Goal: Task Accomplishment & Management: Use online tool/utility

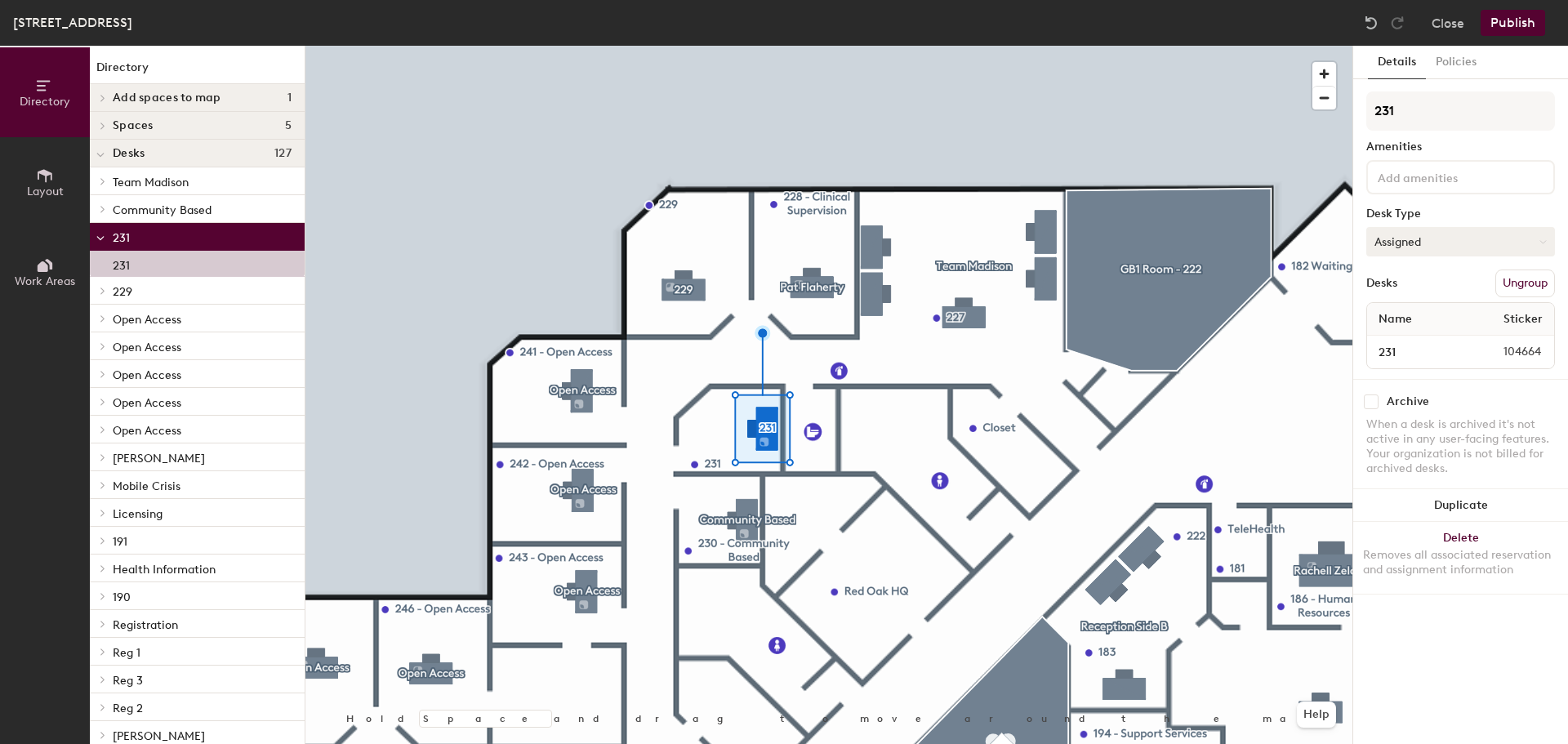
click at [1430, 252] on button "Assigned" at bounding box center [1461, 242] width 189 height 29
click at [1412, 337] on div "Hoteled" at bounding box center [1448, 341] width 163 height 24
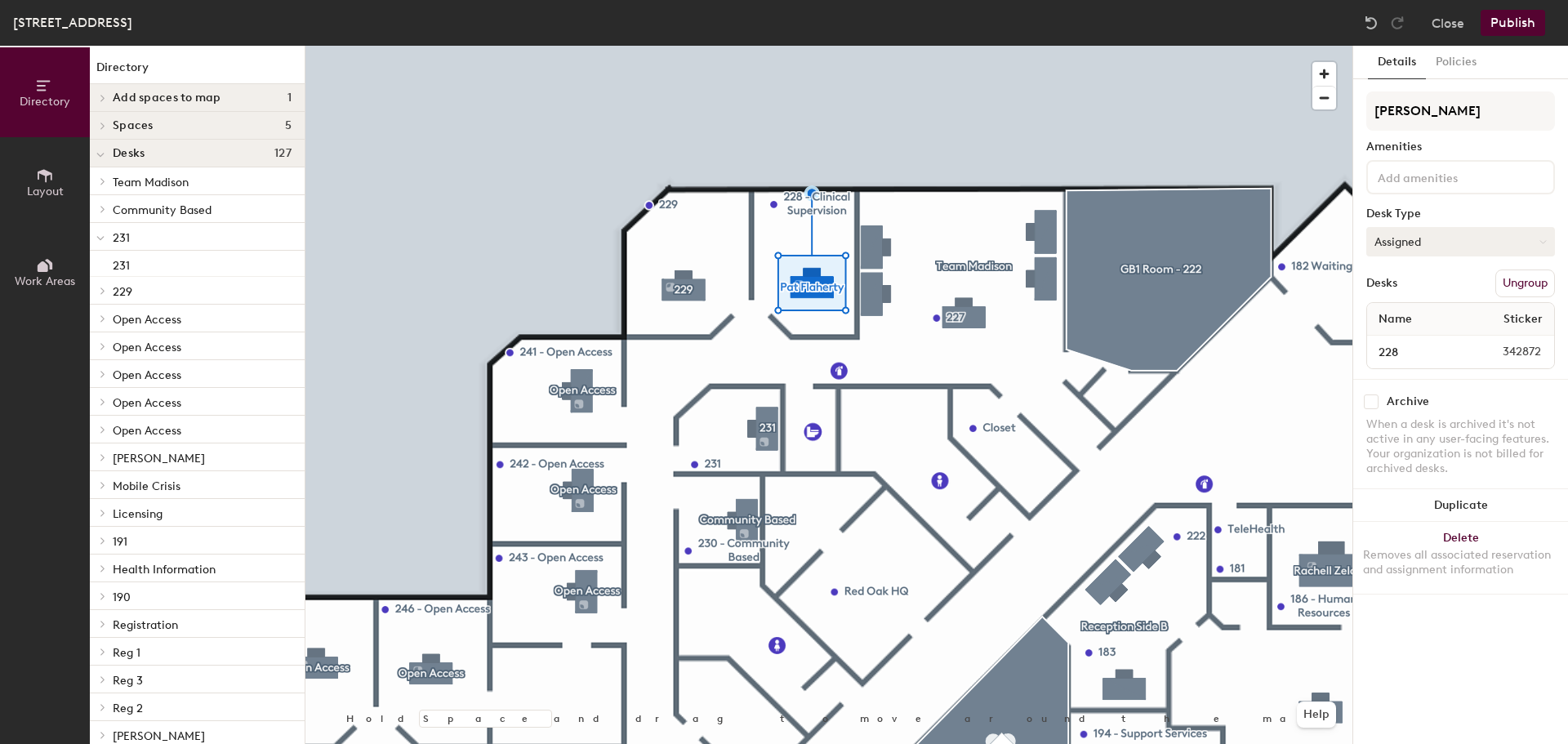
click at [1422, 255] on button "Assigned" at bounding box center [1461, 242] width 189 height 29
click at [1409, 345] on div "Hoteled" at bounding box center [1448, 341] width 163 height 24
click at [1433, 128] on input "Pat Flaherty" at bounding box center [1461, 111] width 189 height 39
click at [1433, 126] on input "Pat Flaherty" at bounding box center [1461, 111] width 189 height 39
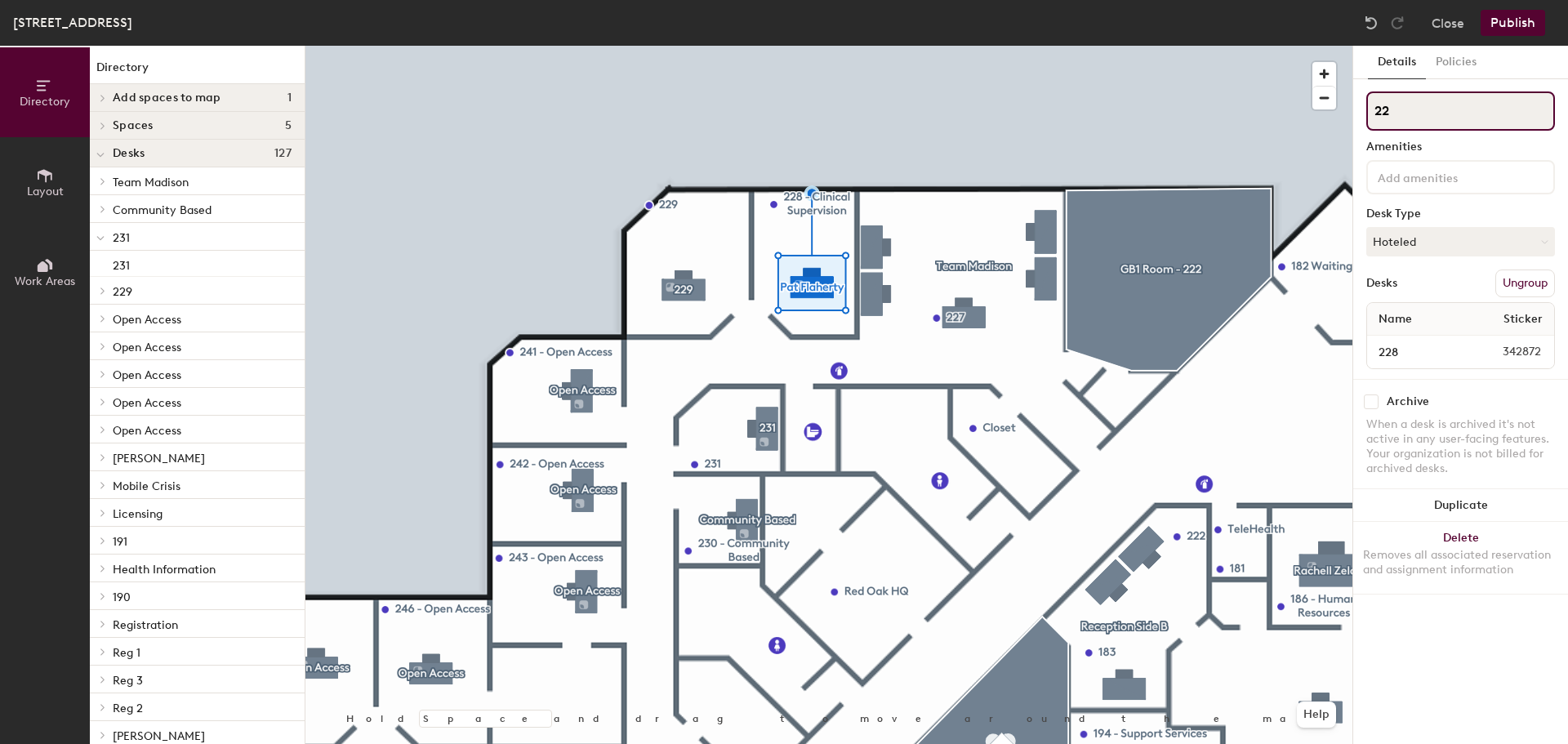
type input "228"
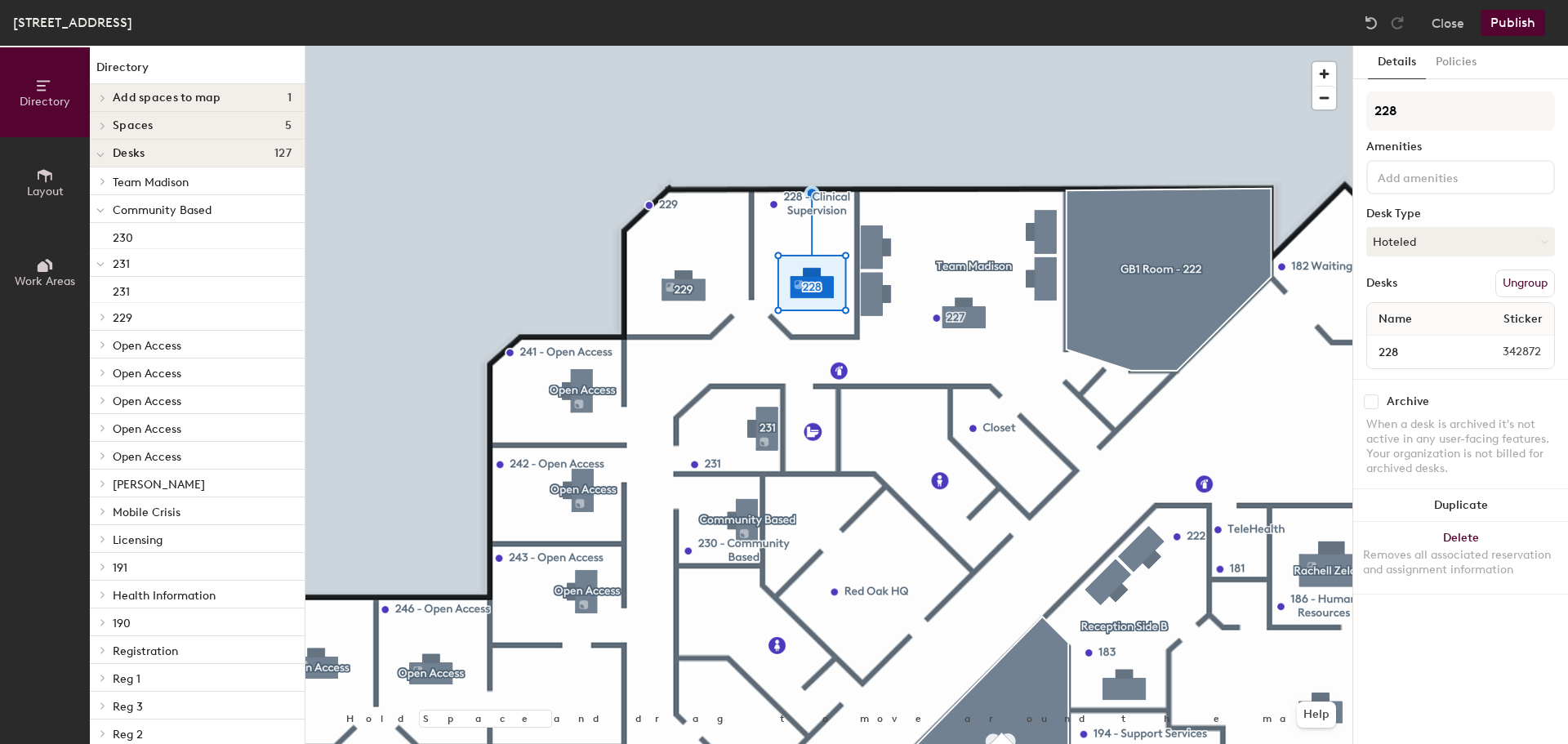
click at [1495, 23] on button "Publish" at bounding box center [1513, 22] width 64 height 26
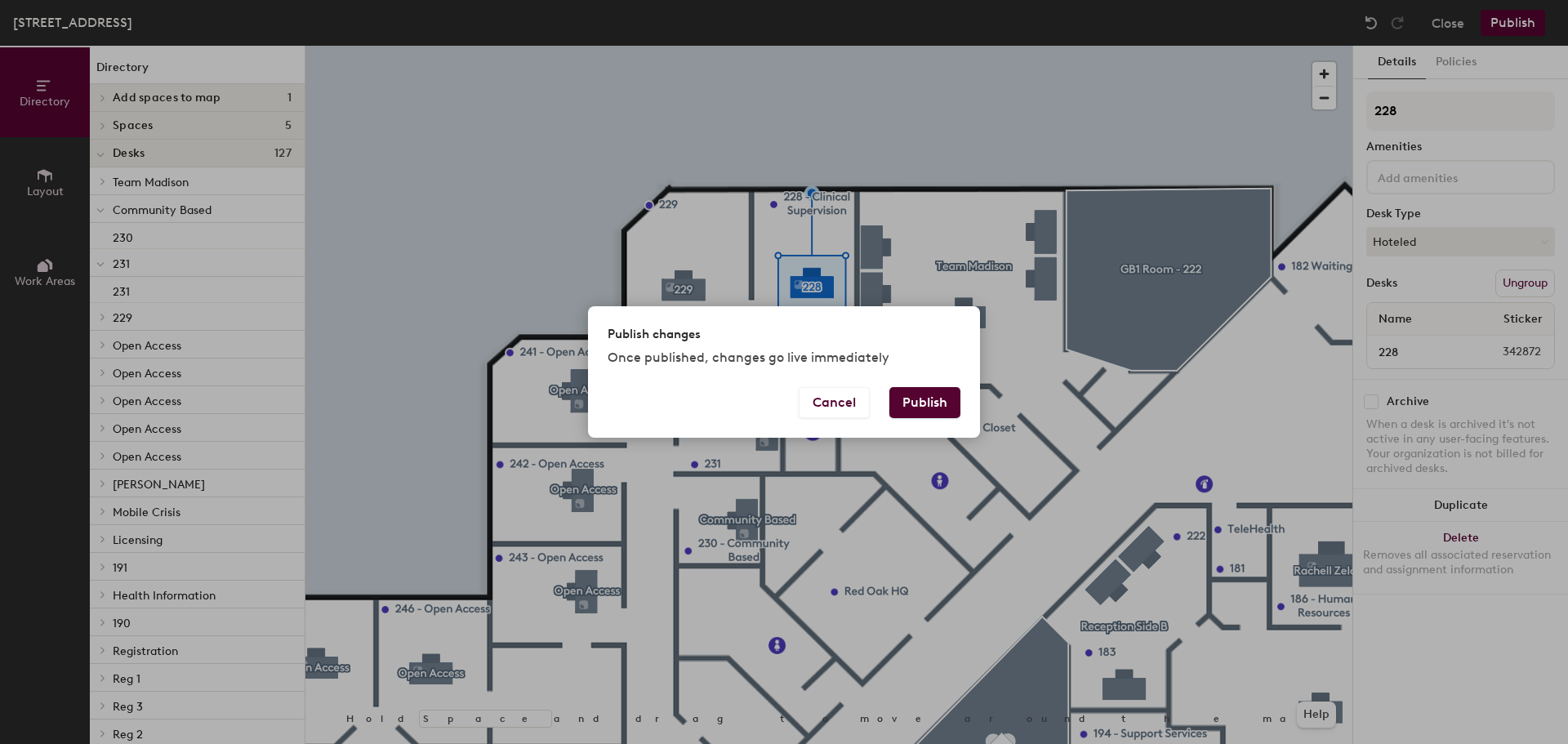
click at [933, 406] on button "Publish" at bounding box center [924, 403] width 71 height 31
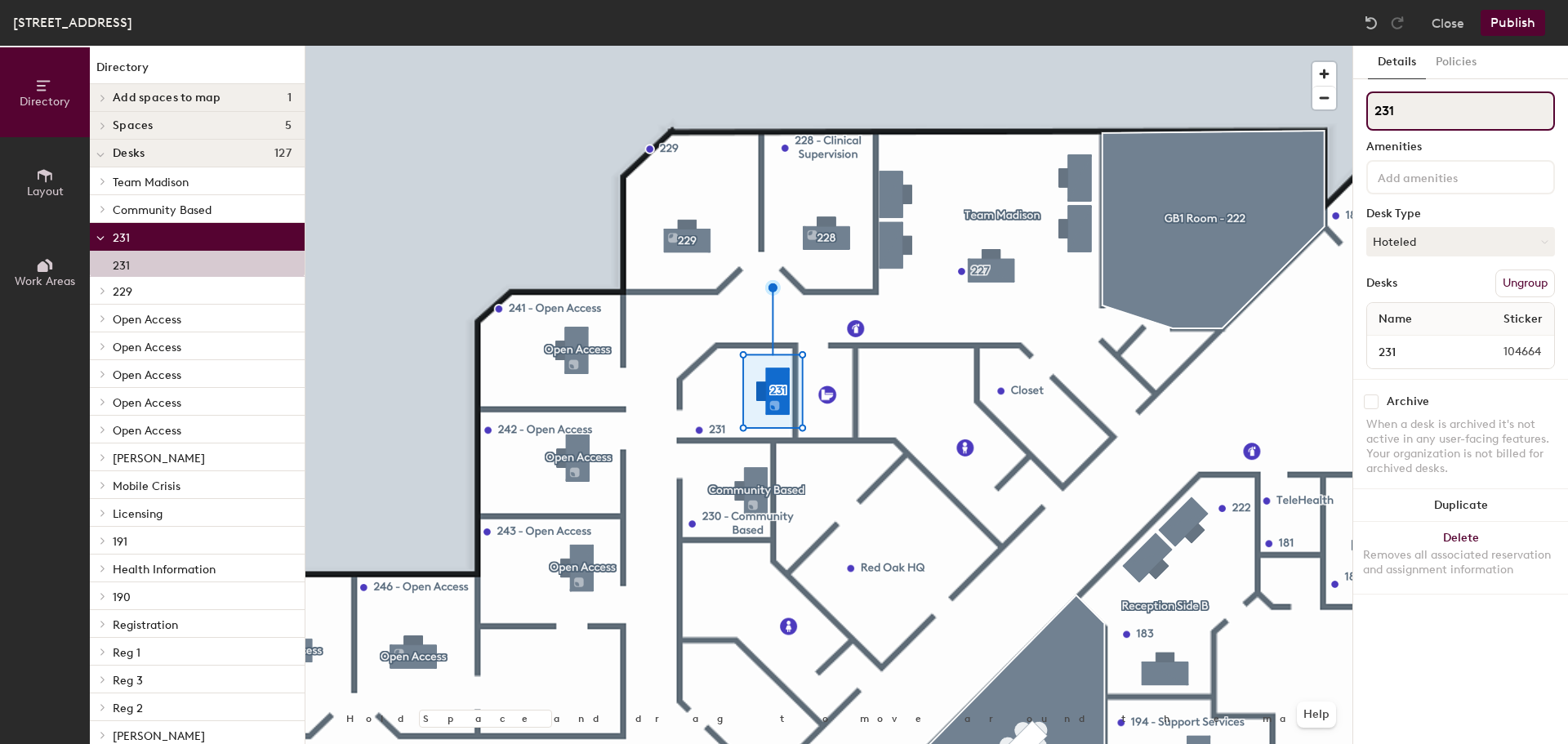
click at [1414, 111] on input "231" at bounding box center [1461, 111] width 189 height 39
click at [1416, 118] on input "231" at bounding box center [1461, 111] width 189 height 39
type input "Intake"
click at [1516, 28] on button "Publish" at bounding box center [1513, 22] width 64 height 26
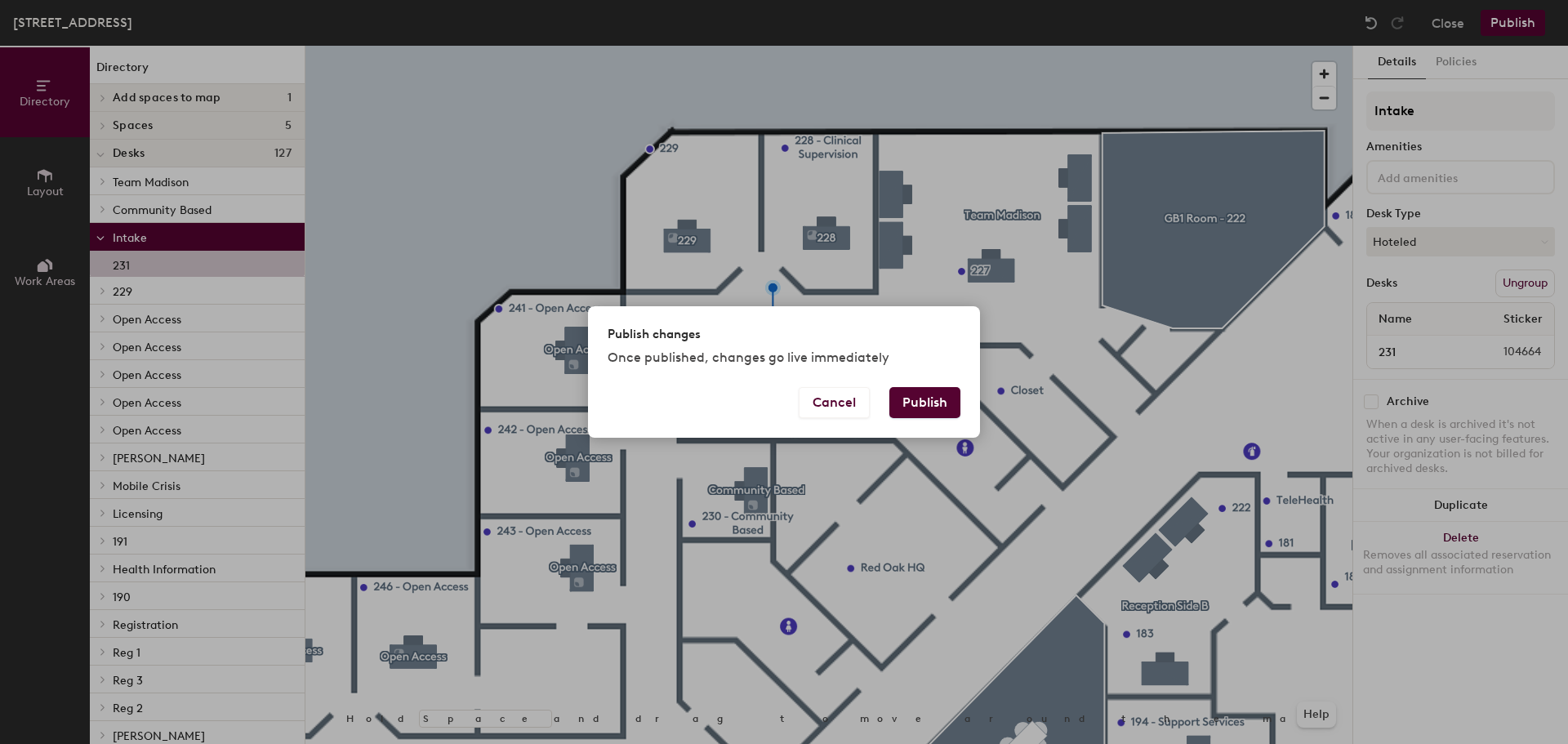
click at [941, 396] on button "Publish" at bounding box center [924, 403] width 71 height 31
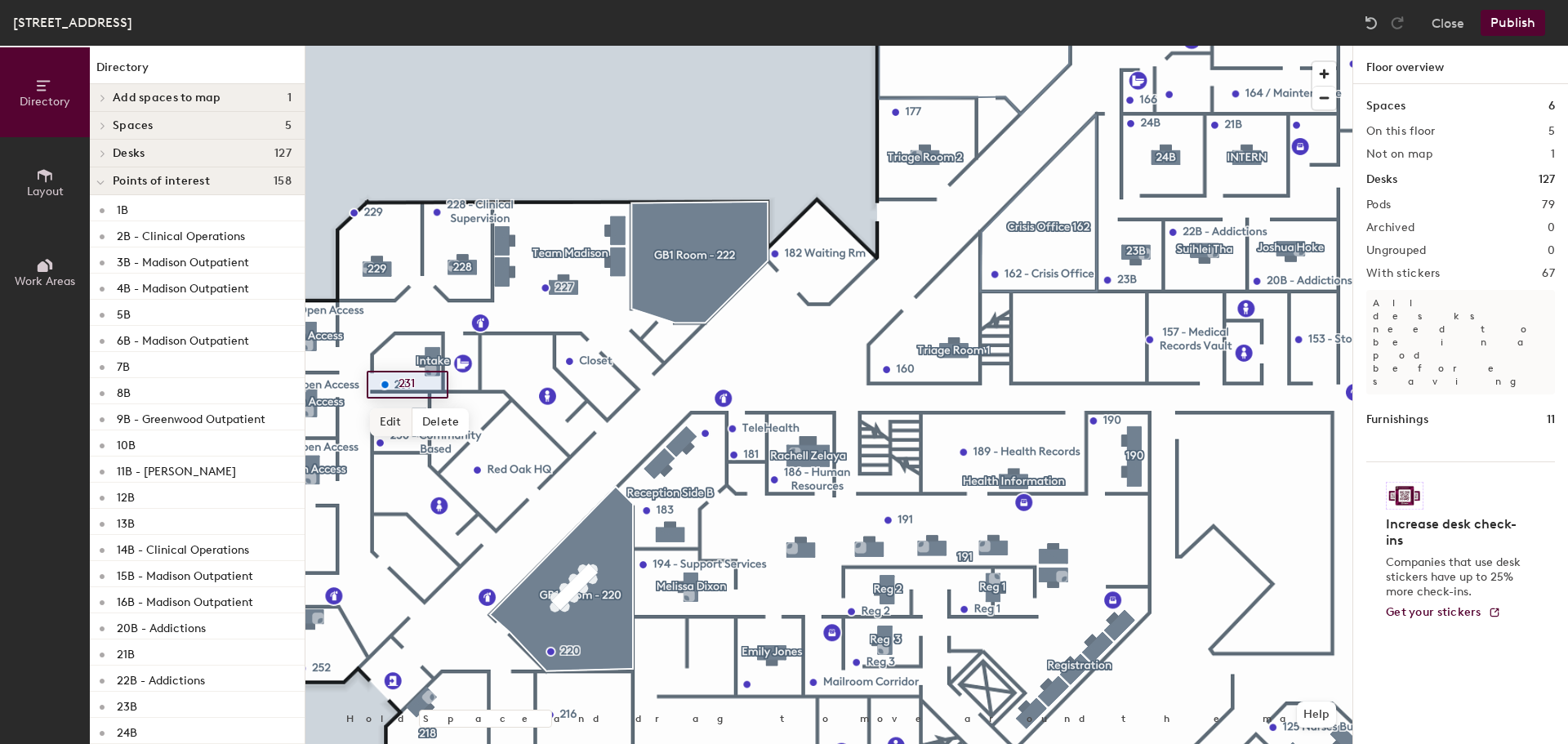
click at [391, 411] on span "Edit" at bounding box center [392, 422] width 43 height 28
click at [431, 381] on input "231" at bounding box center [421, 385] width 52 height 23
type input "231 - Intake"
click at [426, 425] on span "Done" at bounding box center [431, 422] width 49 height 28
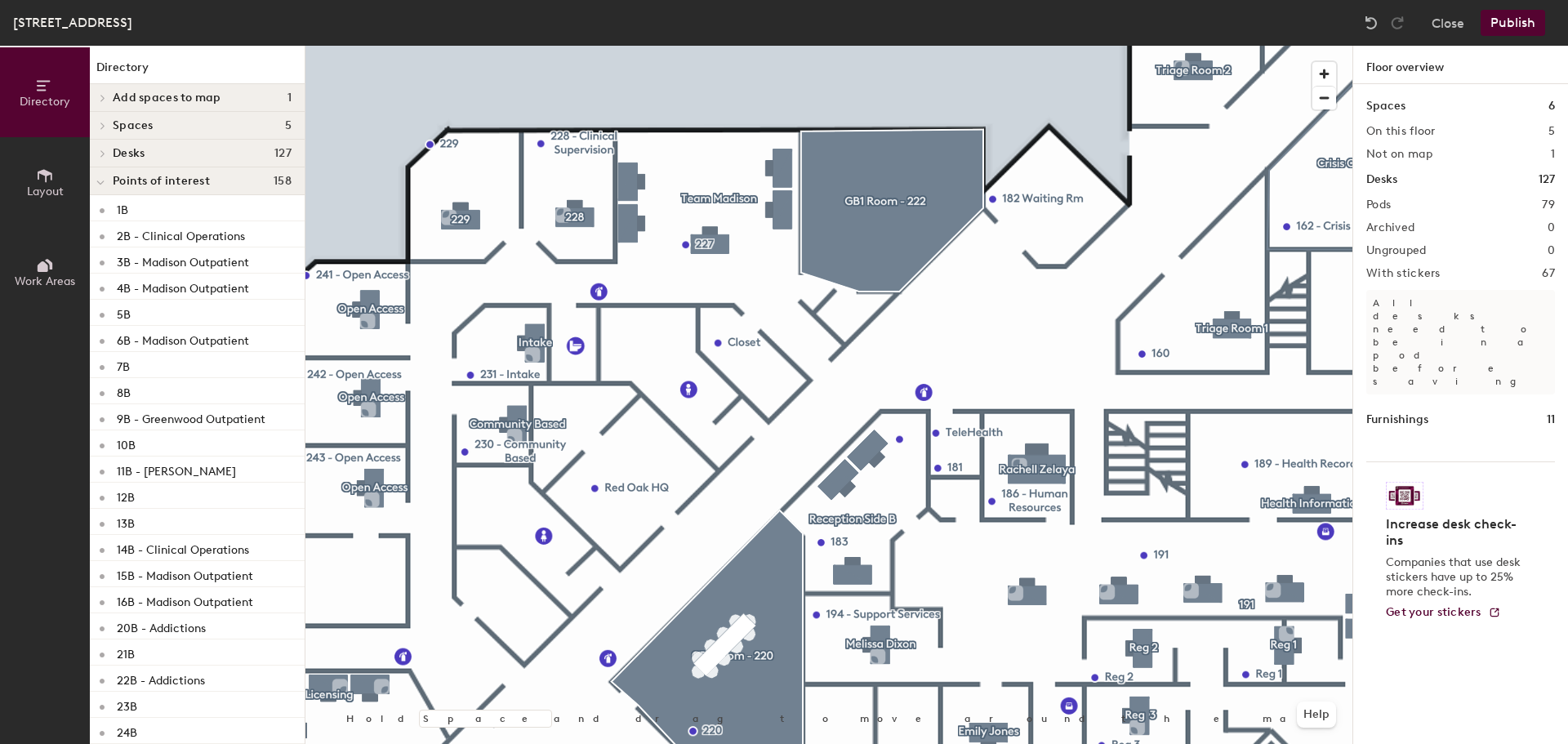
click at [1488, 28] on button "Publish" at bounding box center [1513, 22] width 64 height 26
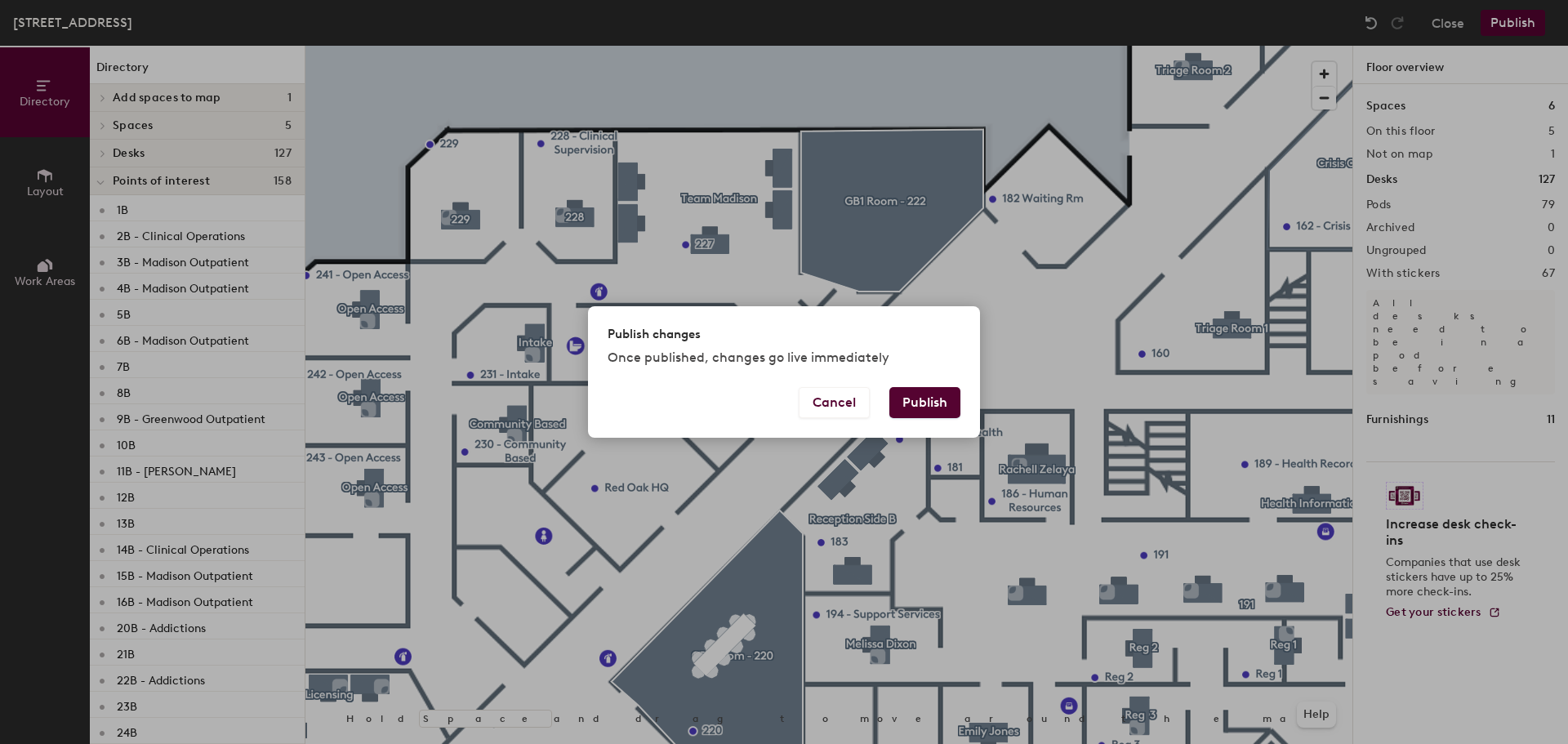
click at [921, 406] on button "Publish" at bounding box center [924, 403] width 71 height 31
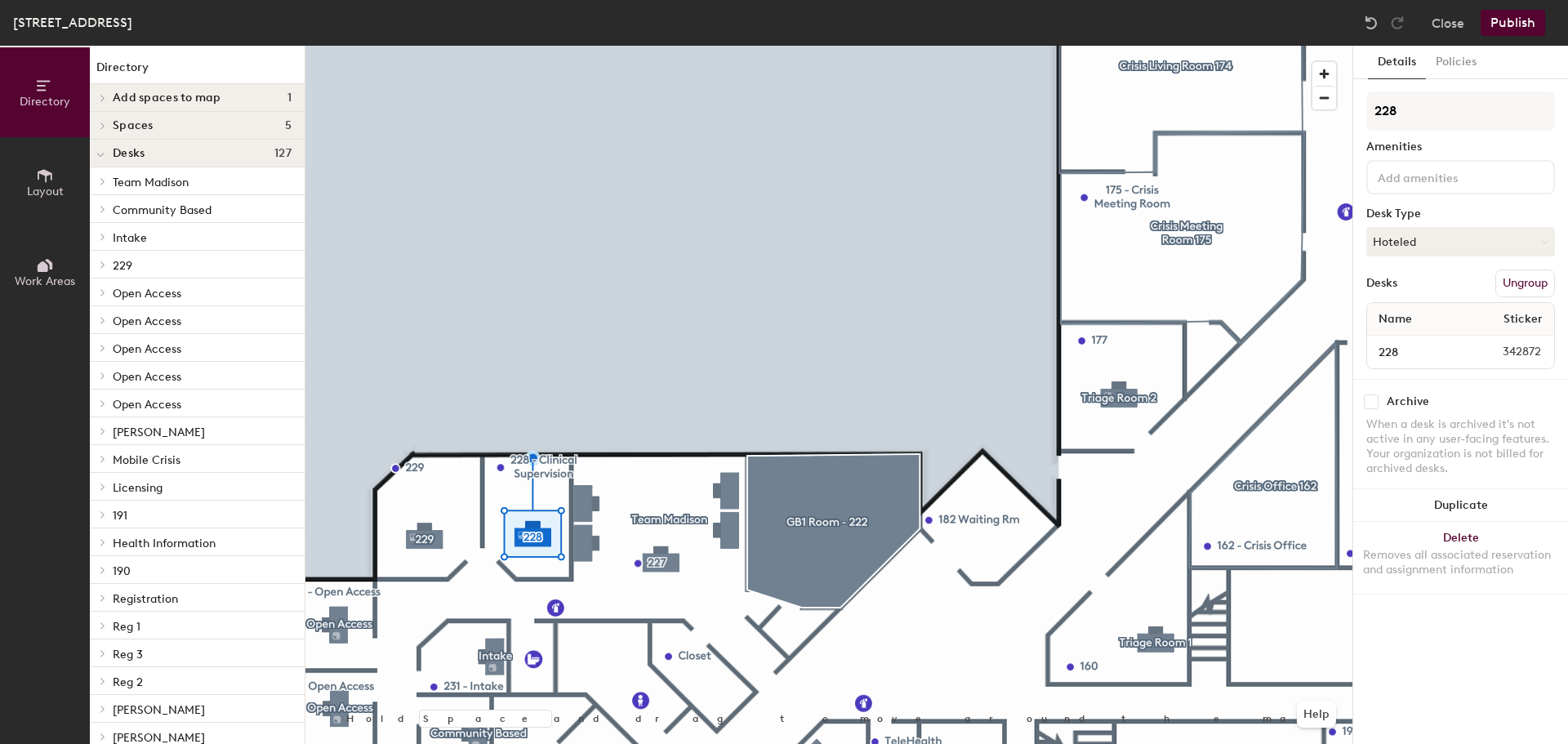
click at [1509, 30] on button "Publish" at bounding box center [1513, 22] width 64 height 26
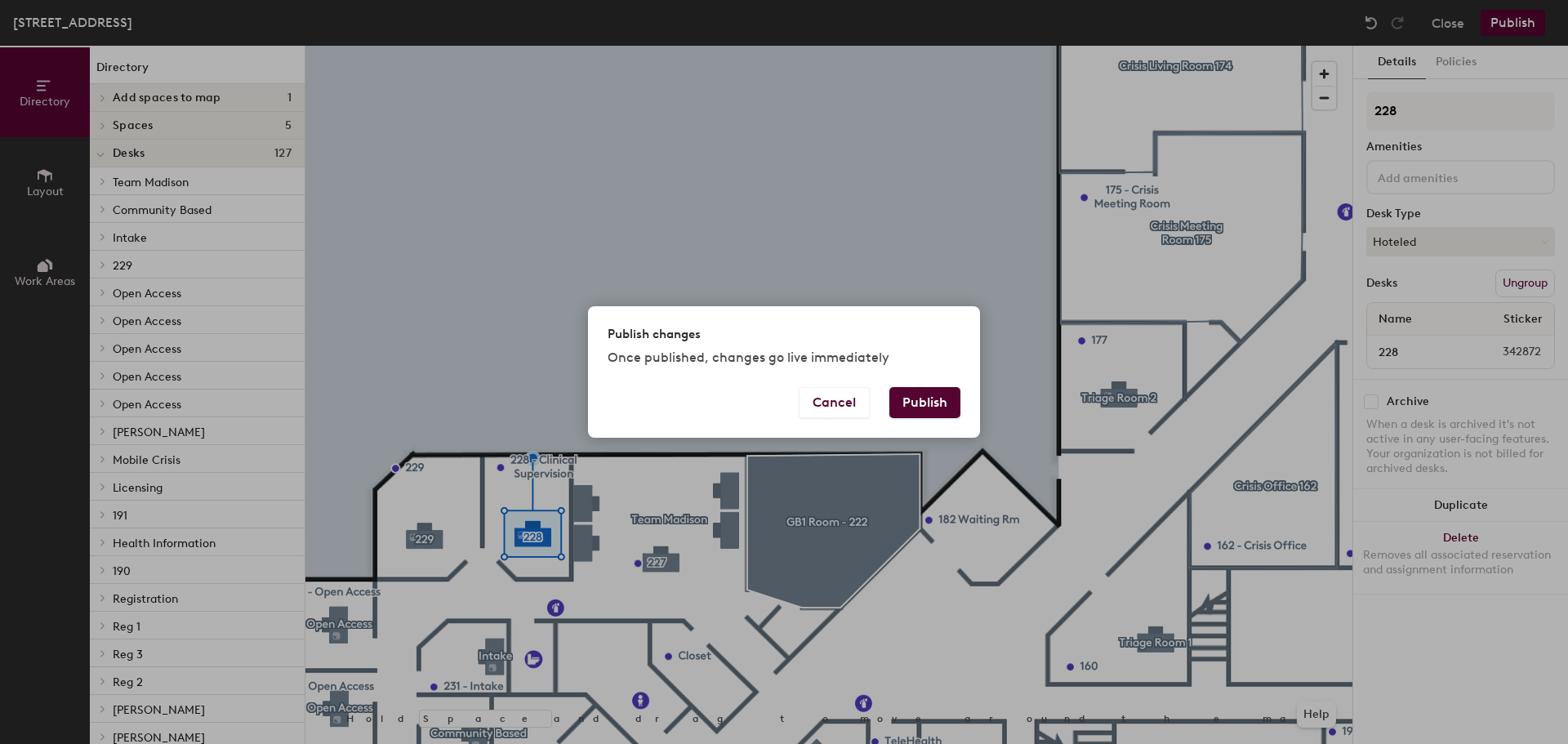
click at [916, 402] on button "Publish" at bounding box center [924, 403] width 71 height 31
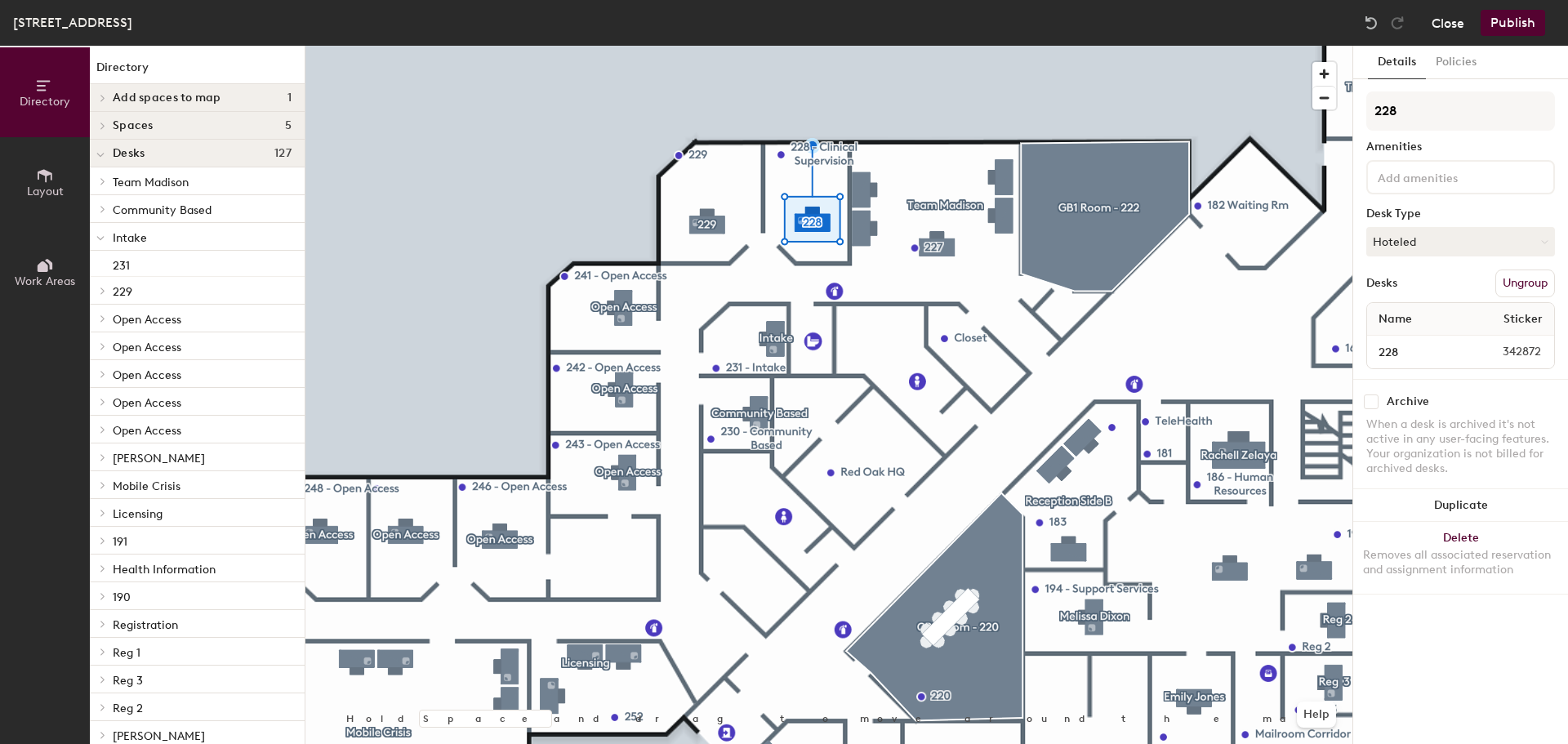
click at [1456, 33] on button "Close" at bounding box center [1448, 22] width 33 height 26
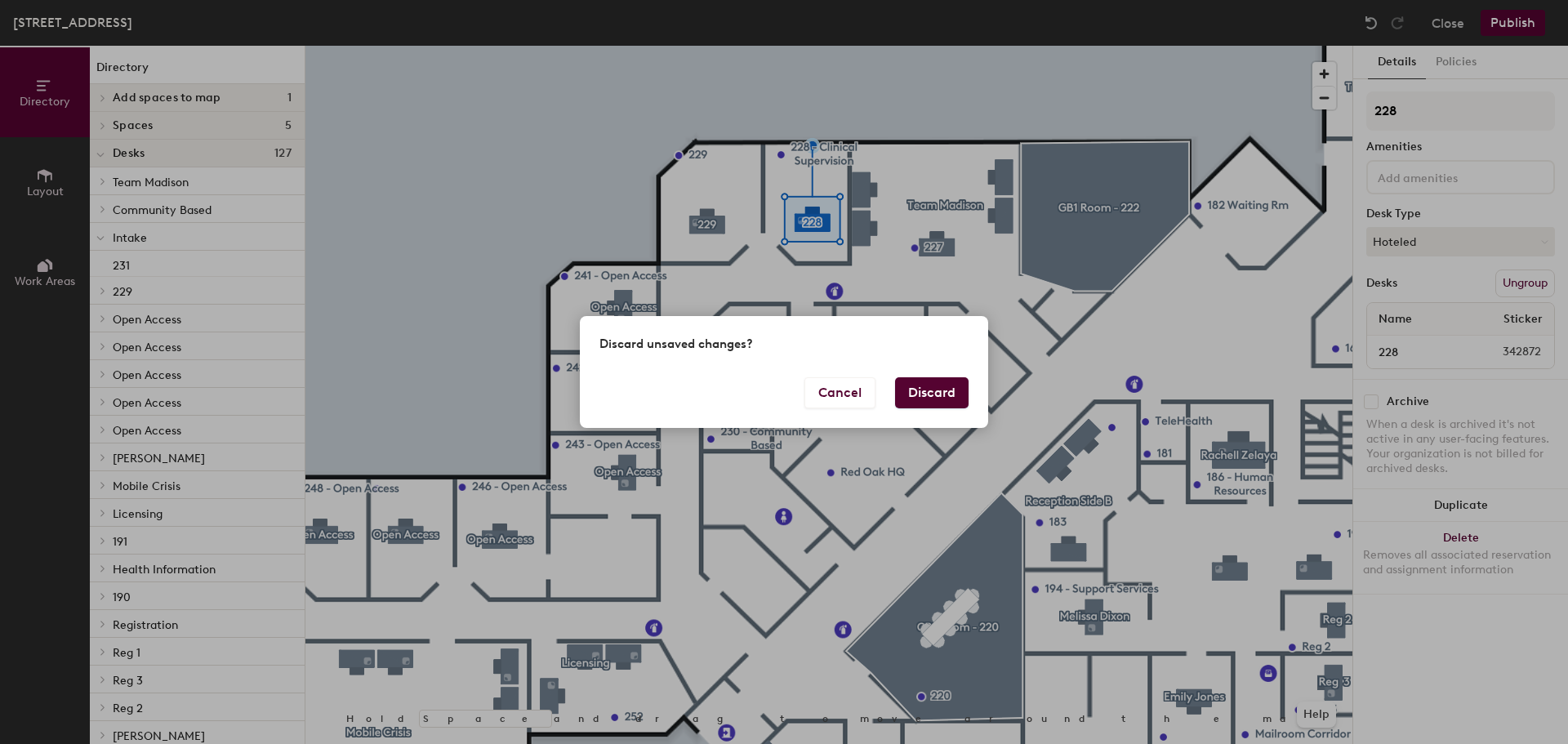
click at [938, 384] on button "Discard" at bounding box center [932, 393] width 74 height 31
